Goal: Find specific page/section: Find specific page/section

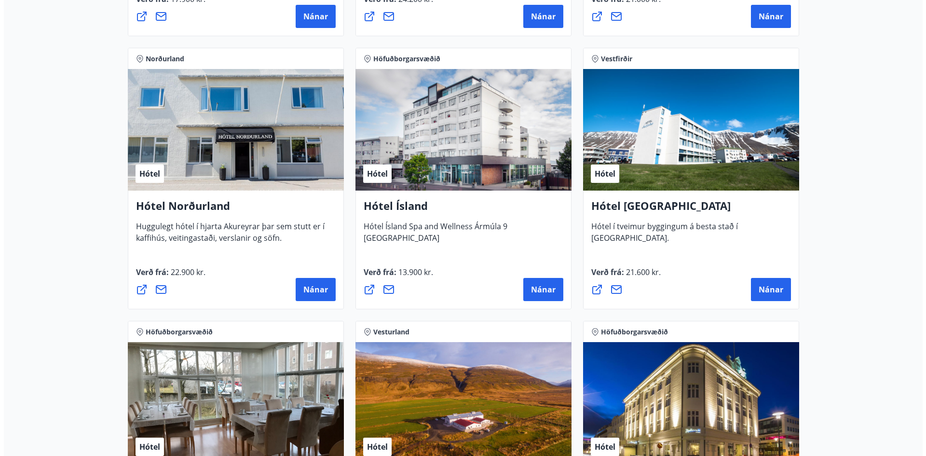
scroll to position [1495, 0]
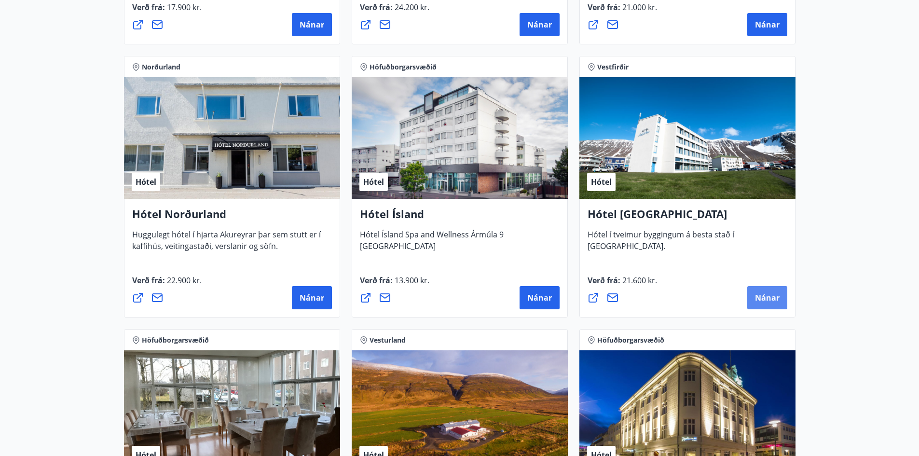
click at [764, 298] on span "Nánar" at bounding box center [767, 297] width 25 height 11
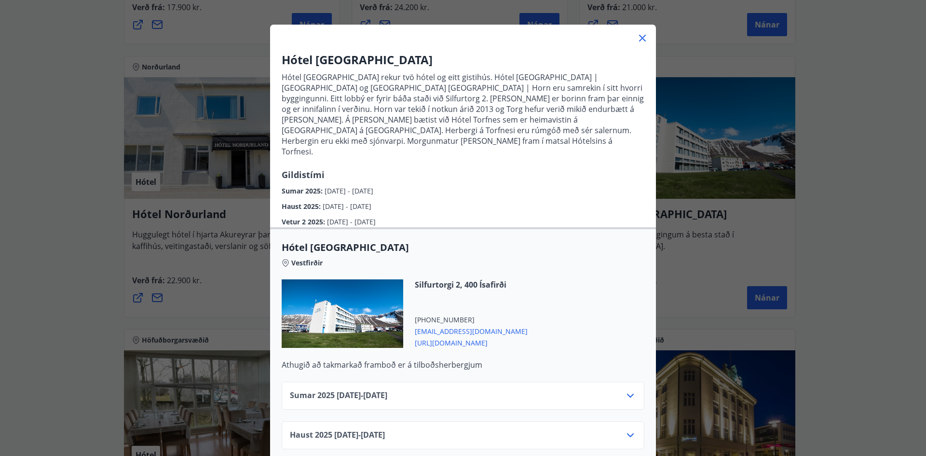
scroll to position [96, 0]
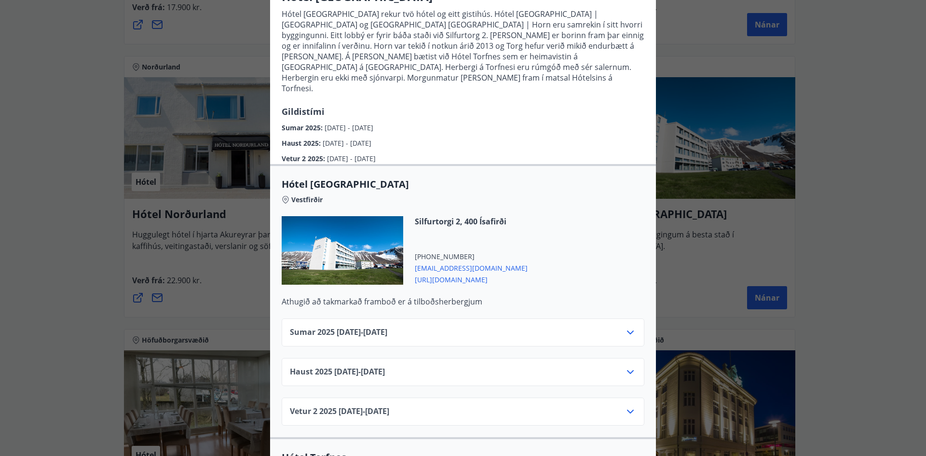
click at [506, 326] on div "Sumar [PHONE_NUMBER][DATE] - [DATE]" at bounding box center [463, 335] width 346 height 19
click at [627, 330] on icon at bounding box center [630, 332] width 7 height 4
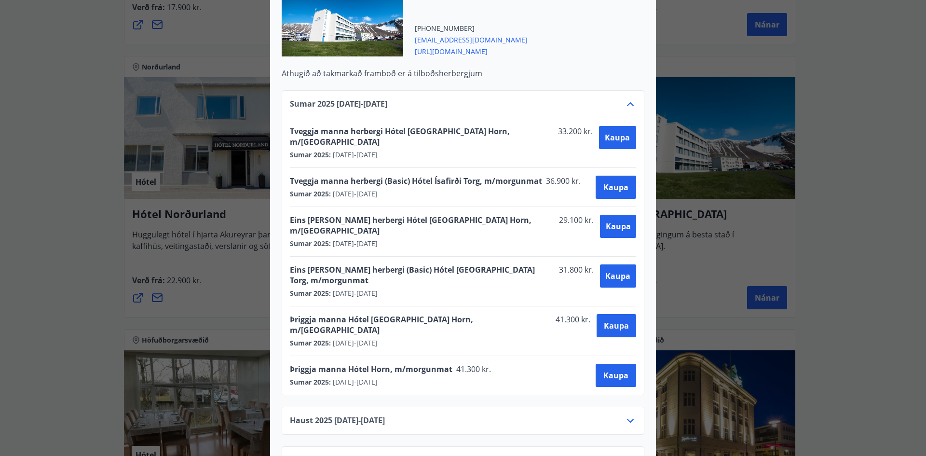
scroll to position [386, 0]
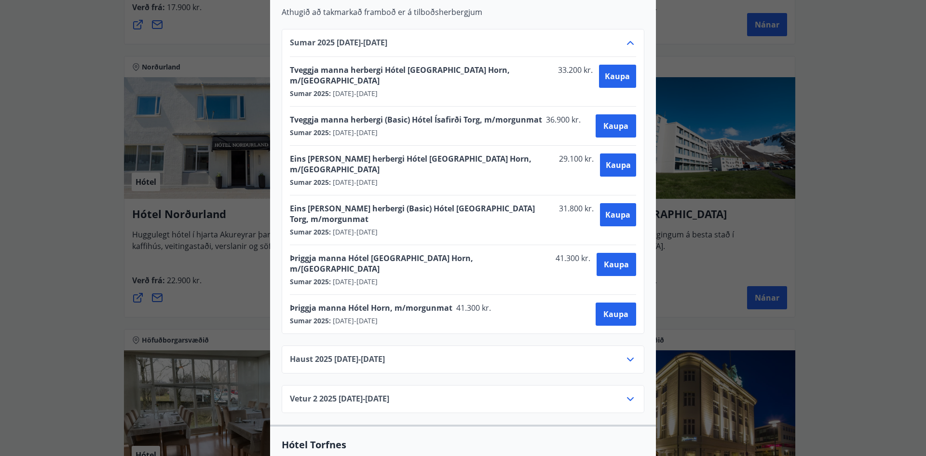
click at [625, 354] on icon at bounding box center [631, 360] width 12 height 12
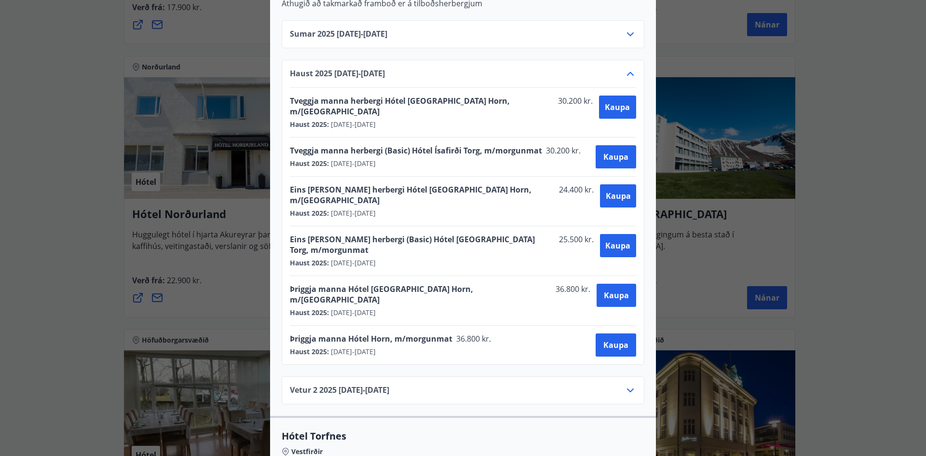
scroll to position [434, 0]
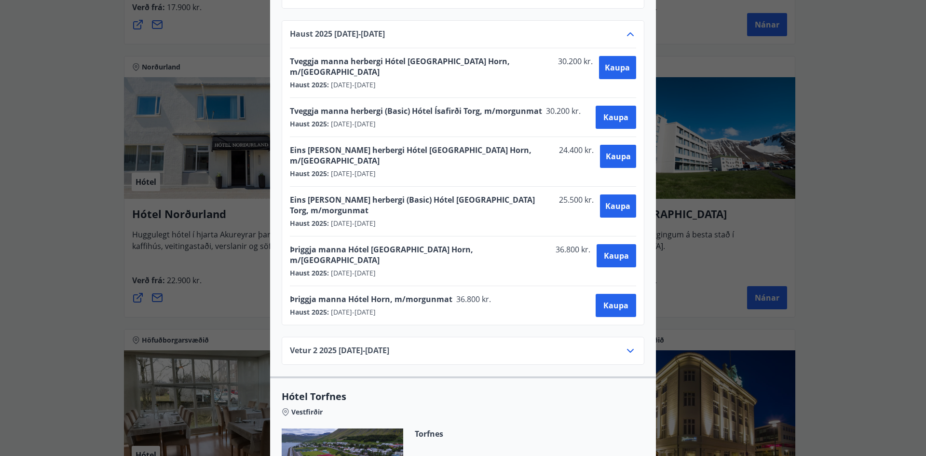
click at [580, 345] on div "Vetur [PHONE_NUMBER][DATE] - [DATE]" at bounding box center [463, 354] width 346 height 19
click at [627, 349] on icon at bounding box center [630, 351] width 7 height 4
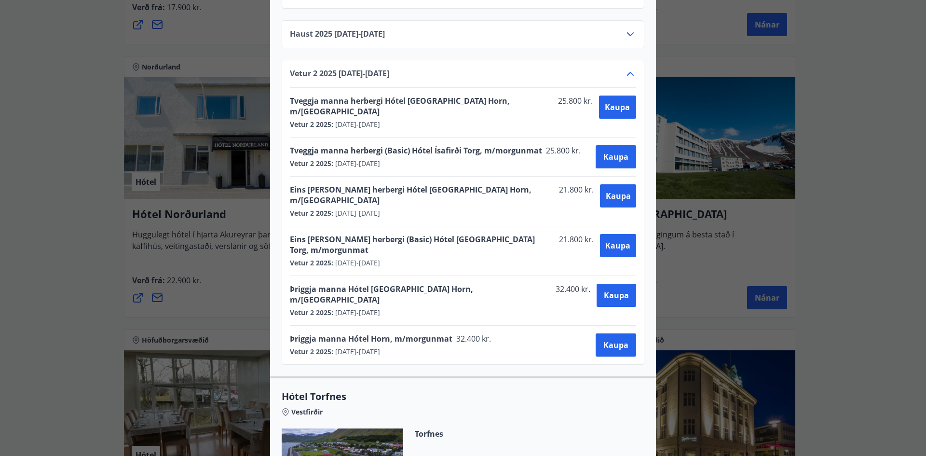
scroll to position [386, 0]
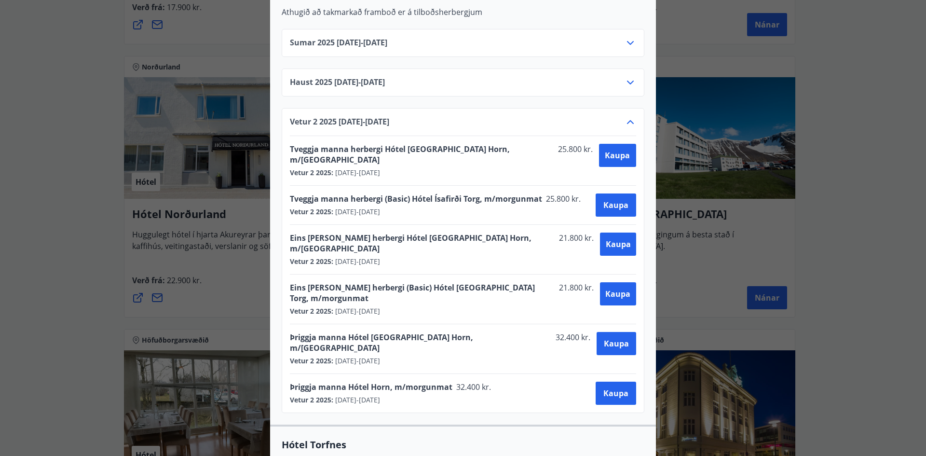
click at [735, 202] on div "Hótel [GEOGRAPHIC_DATA] Hótel [GEOGRAPHIC_DATA] rekur tvö hótel og eitt gistihú…" at bounding box center [463, 228] width 926 height 456
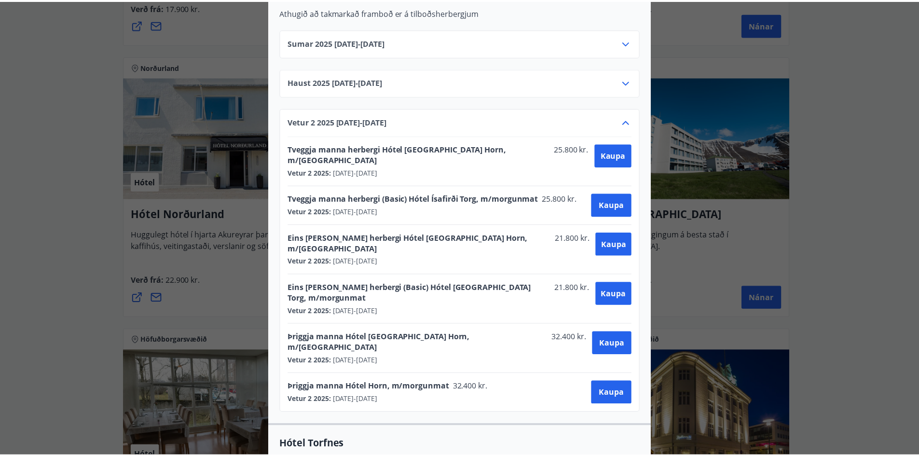
scroll to position [0, 0]
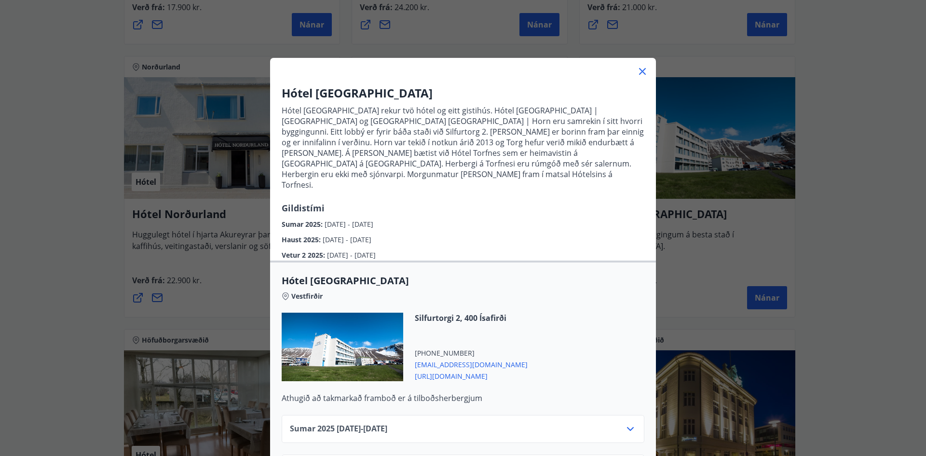
click at [639, 68] on icon at bounding box center [643, 72] width 12 height 12
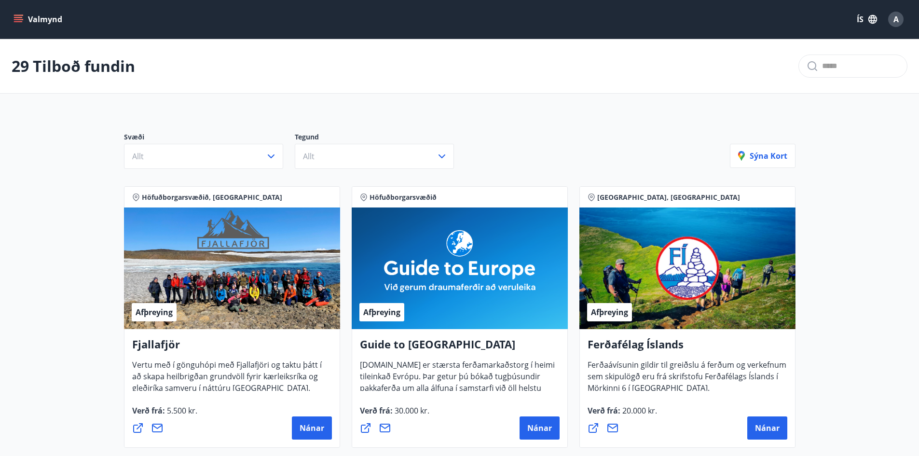
click at [48, 22] on button "Valmynd" at bounding box center [39, 19] width 54 height 17
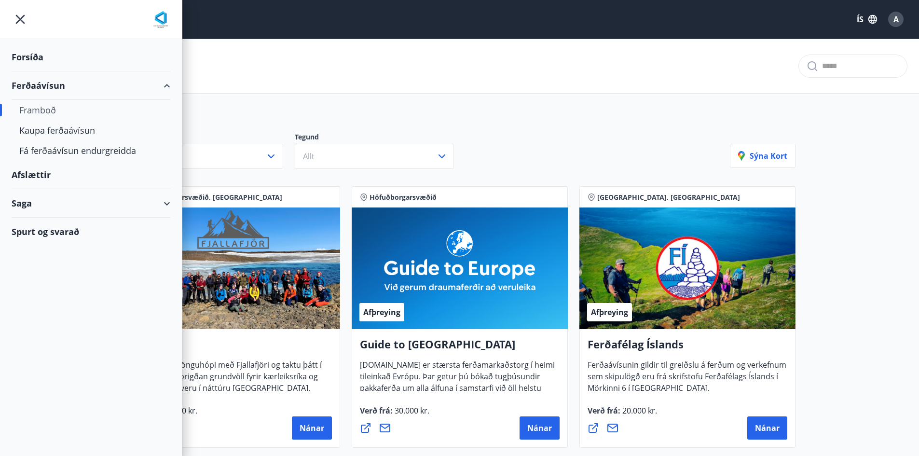
click at [55, 206] on div "Saga" at bounding box center [91, 203] width 159 height 28
click at [41, 270] on div "Inneign" at bounding box center [90, 268] width 143 height 20
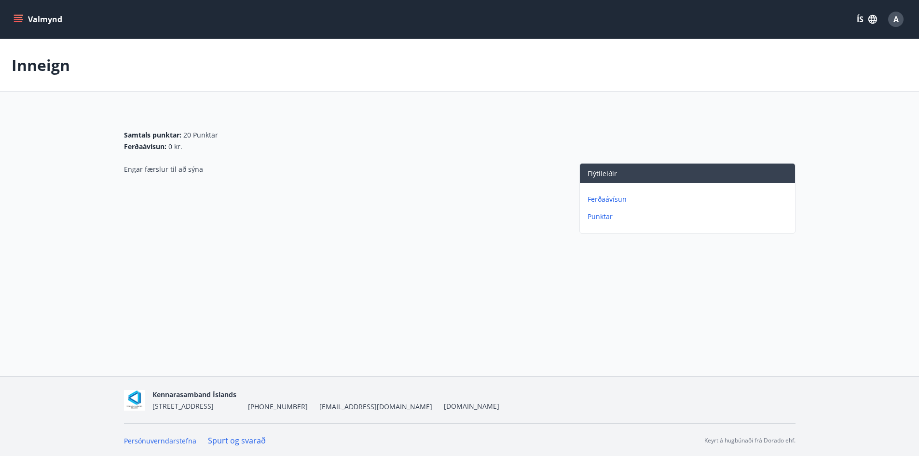
click at [37, 16] on button "Valmynd" at bounding box center [39, 19] width 54 height 17
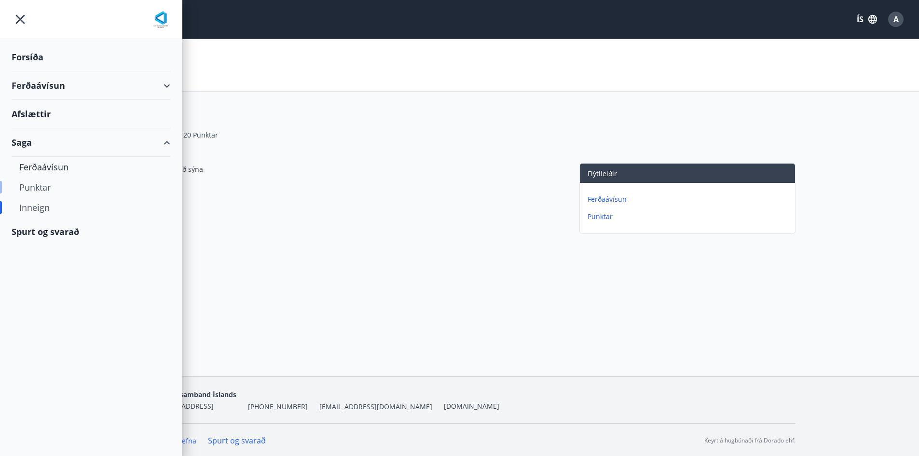
click at [41, 188] on div "Punktar" at bounding box center [90, 187] width 143 height 20
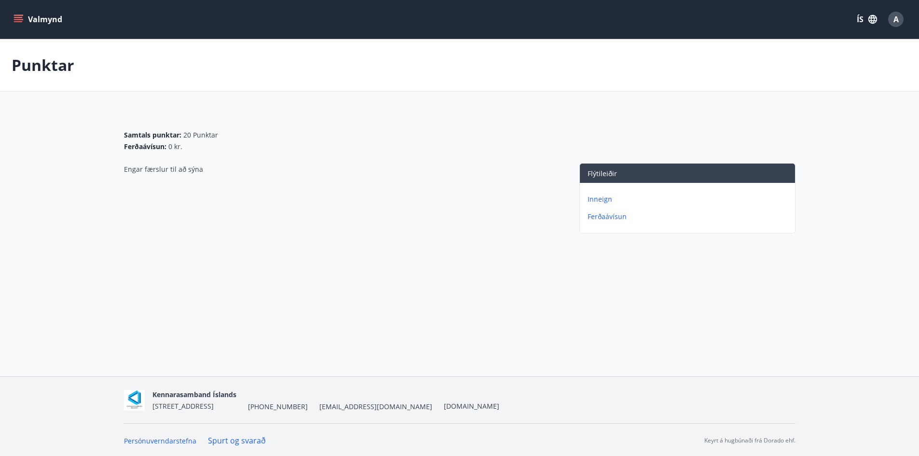
click at [9, 13] on div "Valmynd ÍS A" at bounding box center [459, 19] width 919 height 39
click at [17, 14] on button "Valmynd" at bounding box center [39, 19] width 54 height 17
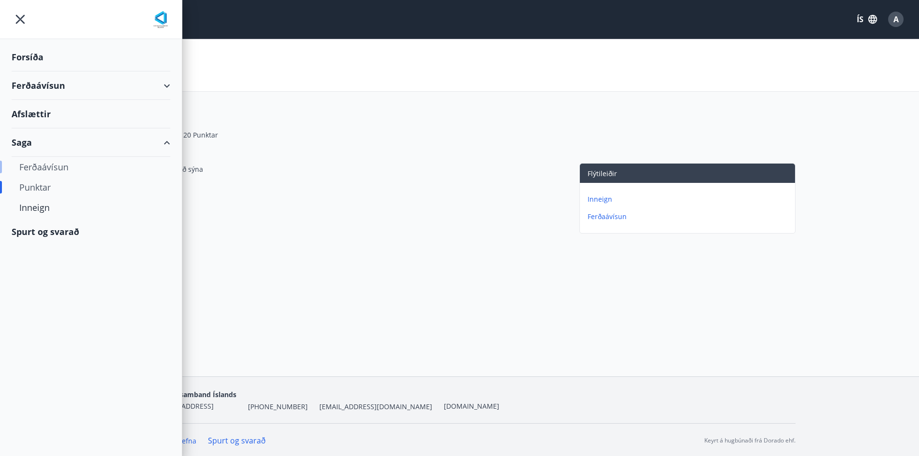
click at [47, 168] on div "Ferðaávísun" at bounding box center [90, 167] width 143 height 20
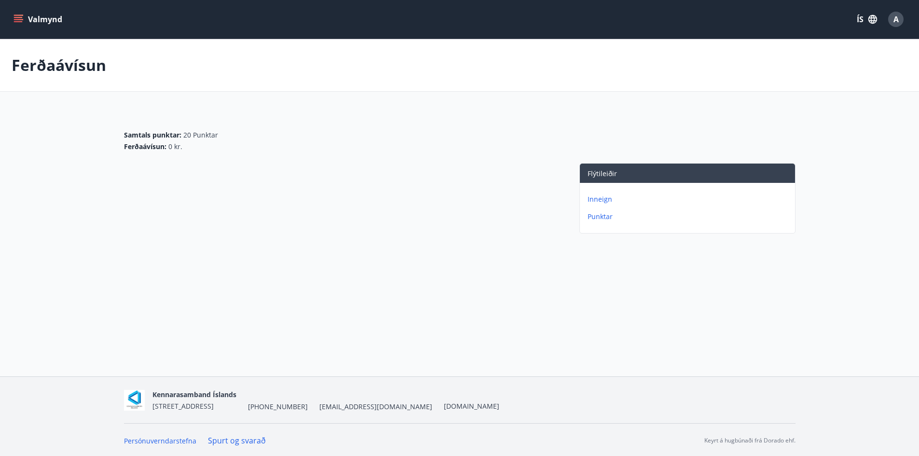
click at [29, 12] on button "Valmynd" at bounding box center [39, 19] width 54 height 17
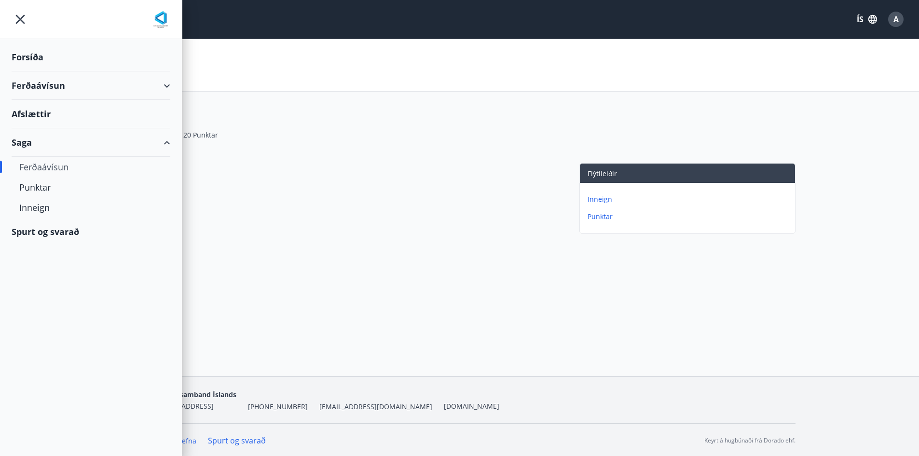
click at [47, 114] on div "Afslættir" at bounding box center [91, 114] width 159 height 28
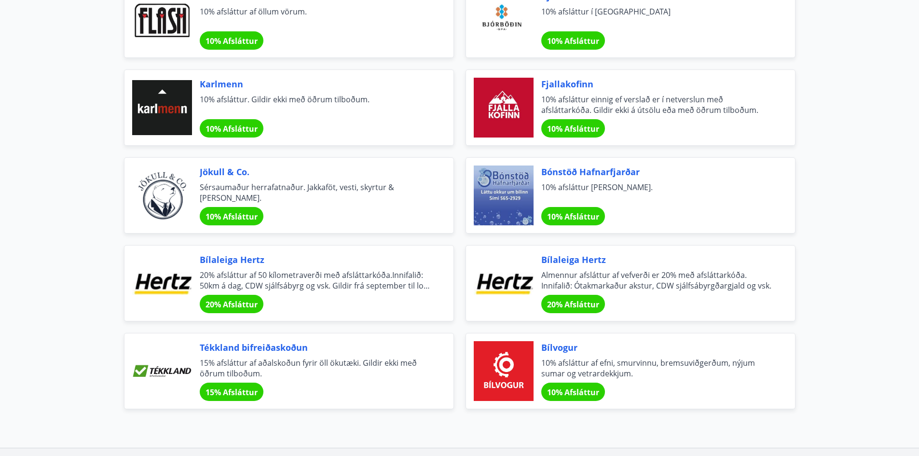
scroll to position [3113, 0]
